Goal: Transaction & Acquisition: Download file/media

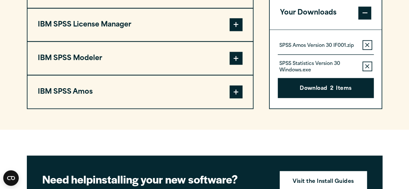
scroll to position [600, 0]
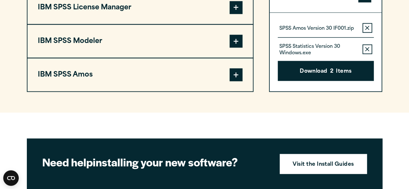
click at [241, 72] on span at bounding box center [236, 74] width 13 height 13
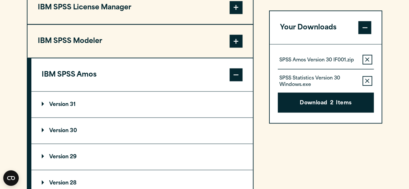
click at [65, 128] on p "Version 30" at bounding box center [59, 130] width 35 height 5
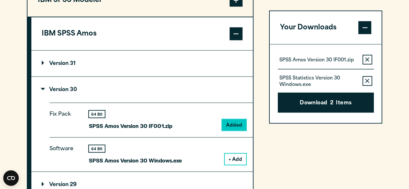
scroll to position [652, 0]
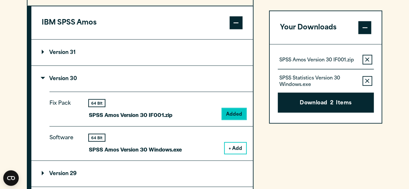
click at [240, 151] on button "+ Add" at bounding box center [235, 148] width 21 height 11
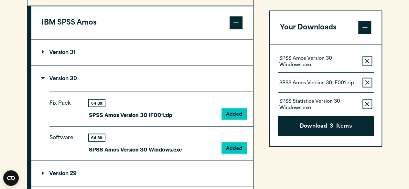
click at [371, 102] on button "Remove this item from your software download list" at bounding box center [367, 104] width 10 height 10
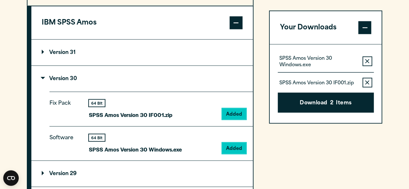
click at [368, 84] on icon "button" at bounding box center [367, 83] width 4 height 5
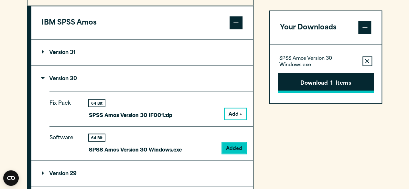
click at [341, 83] on button "Download 1 Items" at bounding box center [326, 83] width 96 height 20
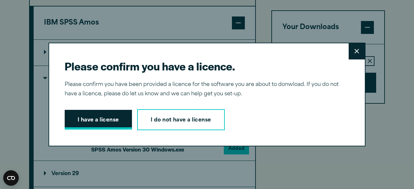
click at [96, 117] on button "I have a license" at bounding box center [98, 120] width 67 height 20
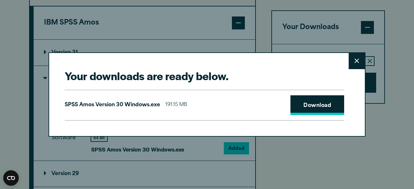
click at [306, 108] on link "Download" at bounding box center [317, 105] width 54 height 20
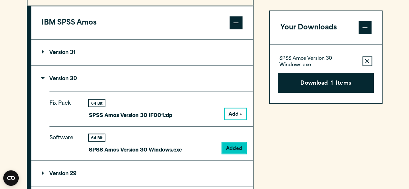
click at [270, 172] on div "Your downloads are ready below. Close SPSS [PERSON_NAME] Version 30 Windows.exe…" at bounding box center [204, 94] width 409 height 189
click at [408, 16] on section "Select your software downloads Use the table below to find and navigate to your…" at bounding box center [204, 19] width 409 height 536
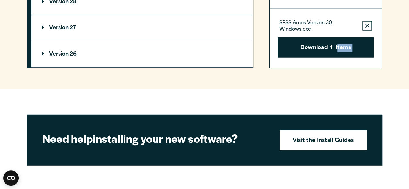
scroll to position [685, 0]
